Goal: Find specific page/section: Find specific page/section

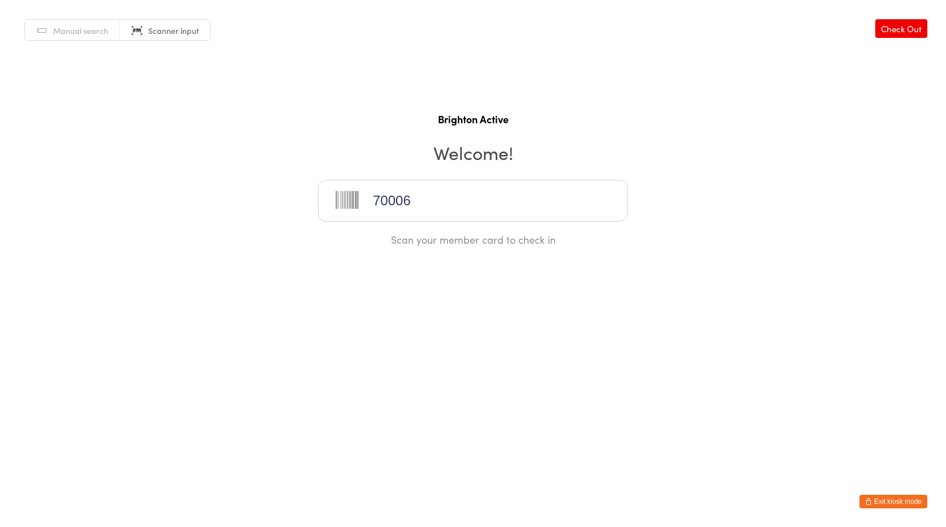
type input "70006"
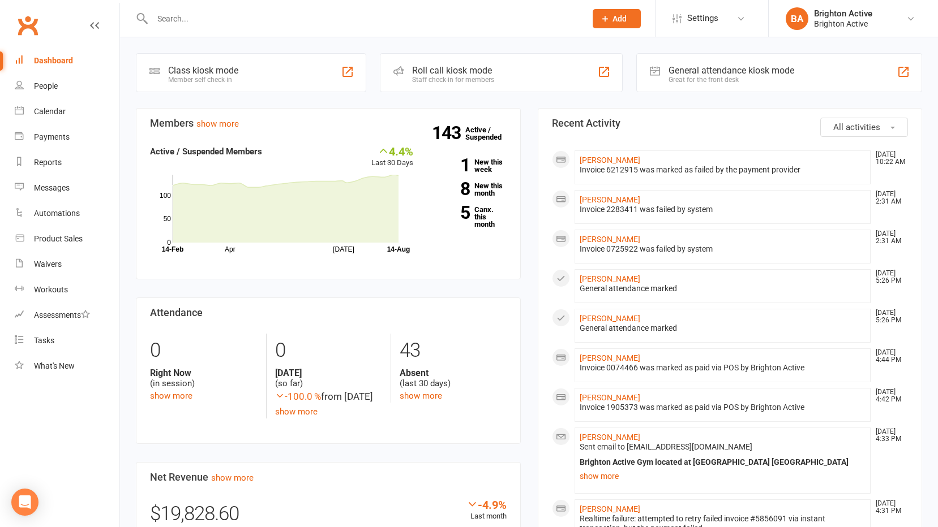
click at [758, 78] on div "Great for the front desk" at bounding box center [731, 80] width 126 height 8
